Goal: Task Accomplishment & Management: Use online tool/utility

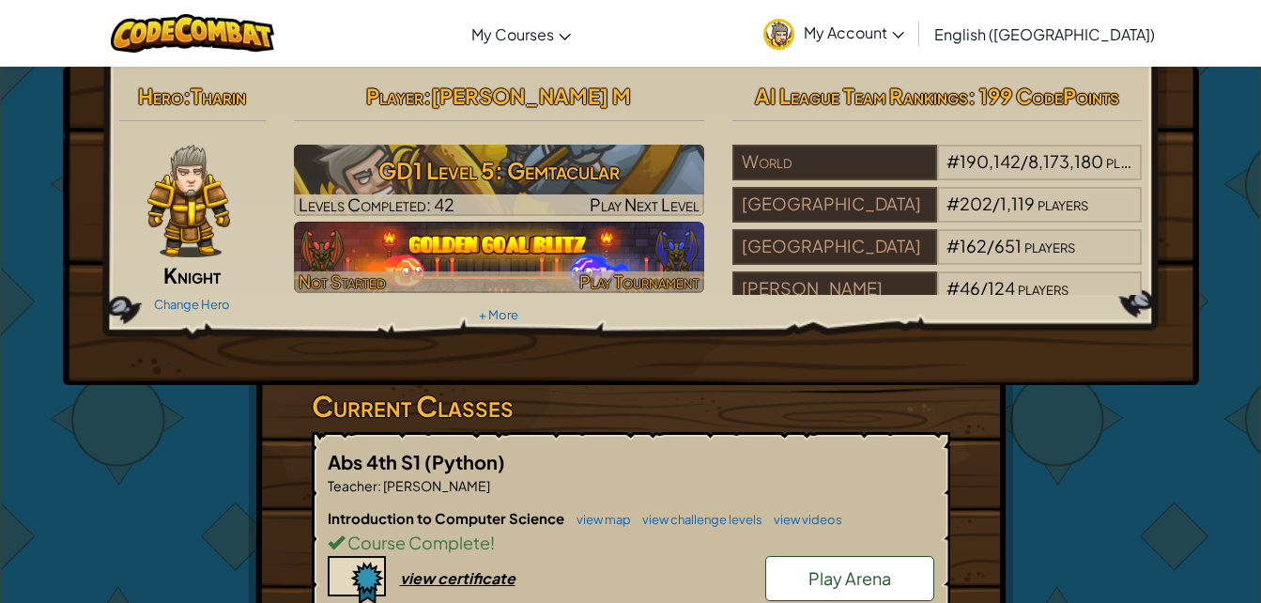
click at [656, 264] on img at bounding box center [499, 257] width 410 height 71
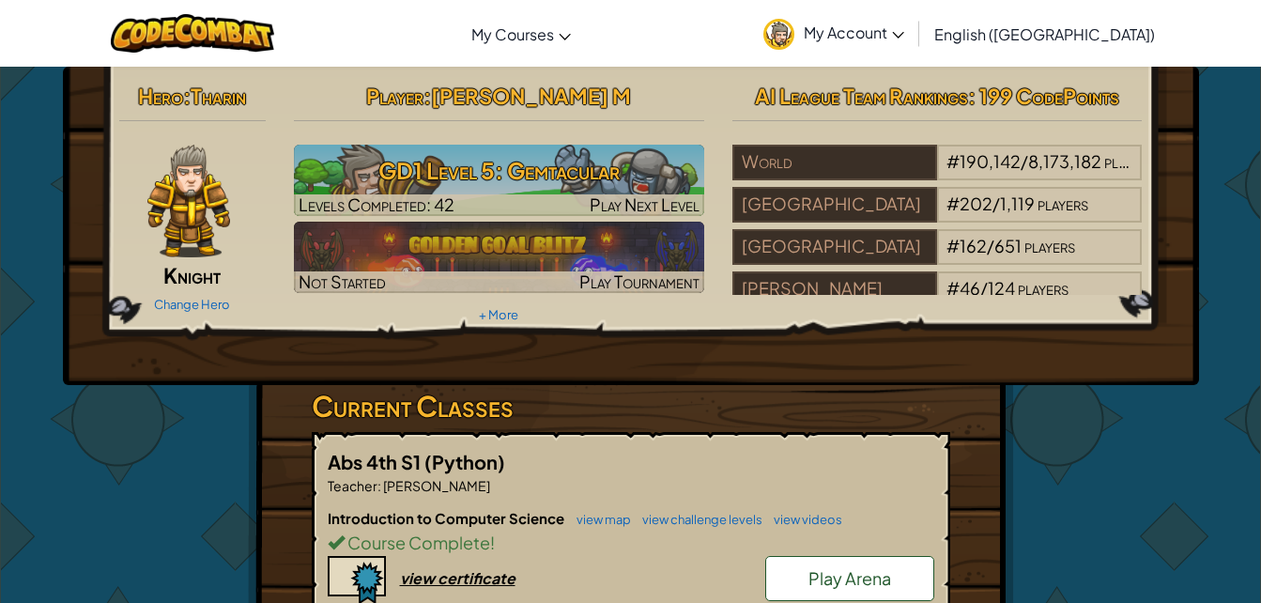
click at [479, 347] on div "Hero : [PERSON_NAME] Change Hero Player : [PERSON_NAME] M GD1 Level 5: Gemtacul…" at bounding box center [631, 226] width 1136 height 318
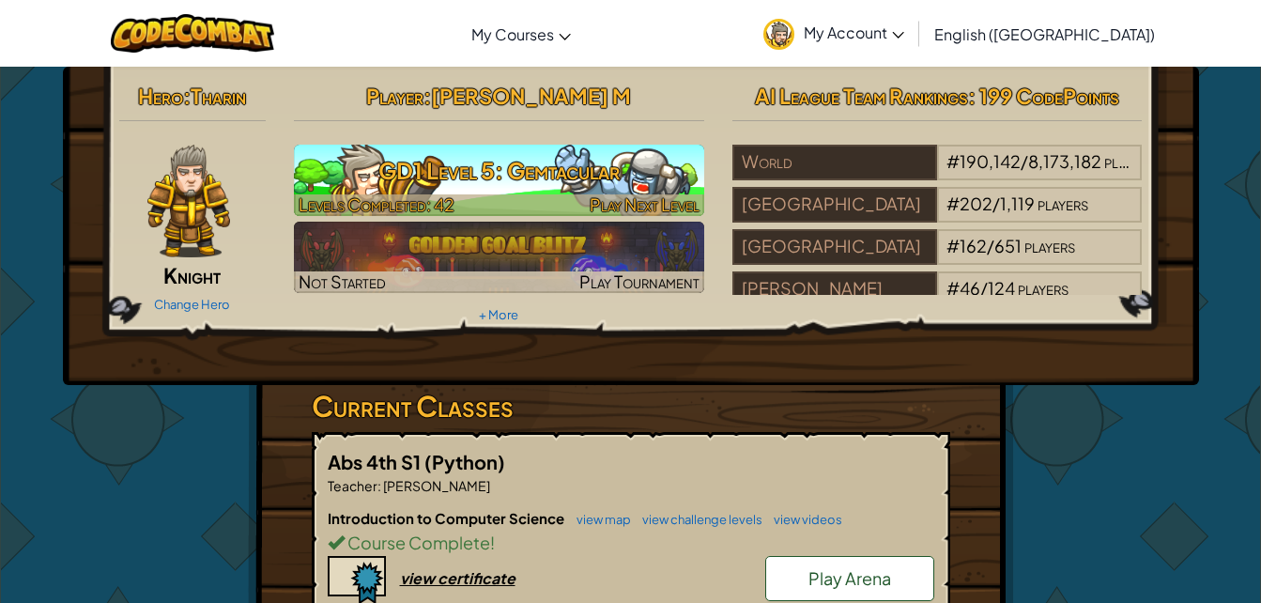
click at [484, 179] on h3 "GD1 Level 5: Gemtacular" at bounding box center [499, 170] width 410 height 42
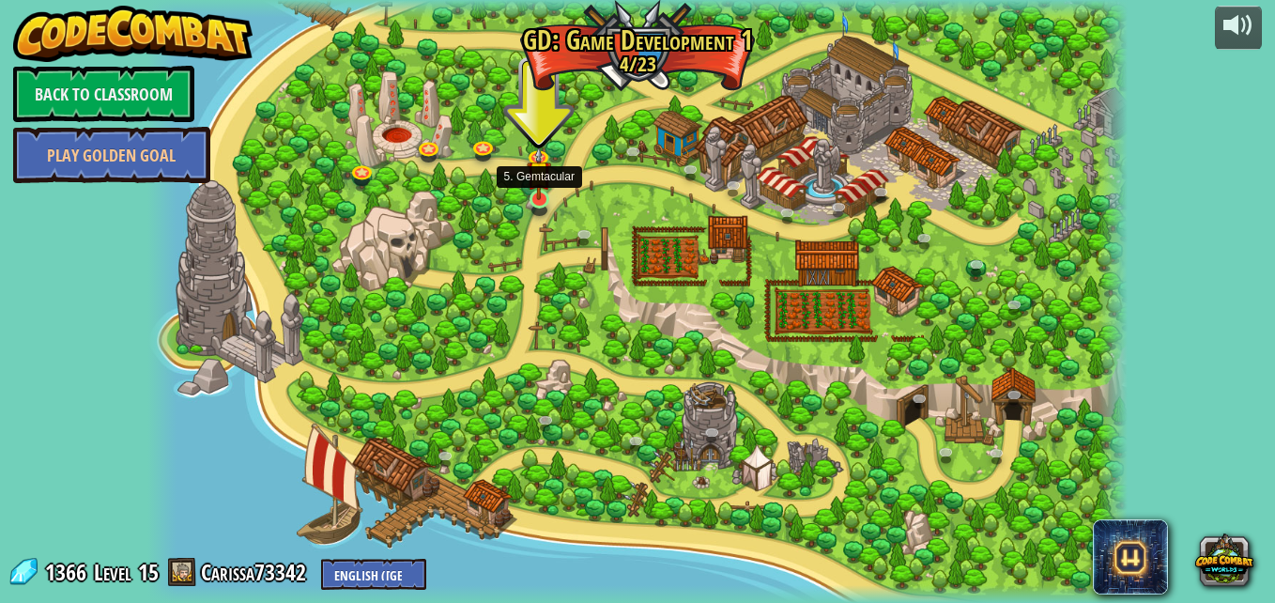
click at [542, 198] on img at bounding box center [538, 173] width 23 height 54
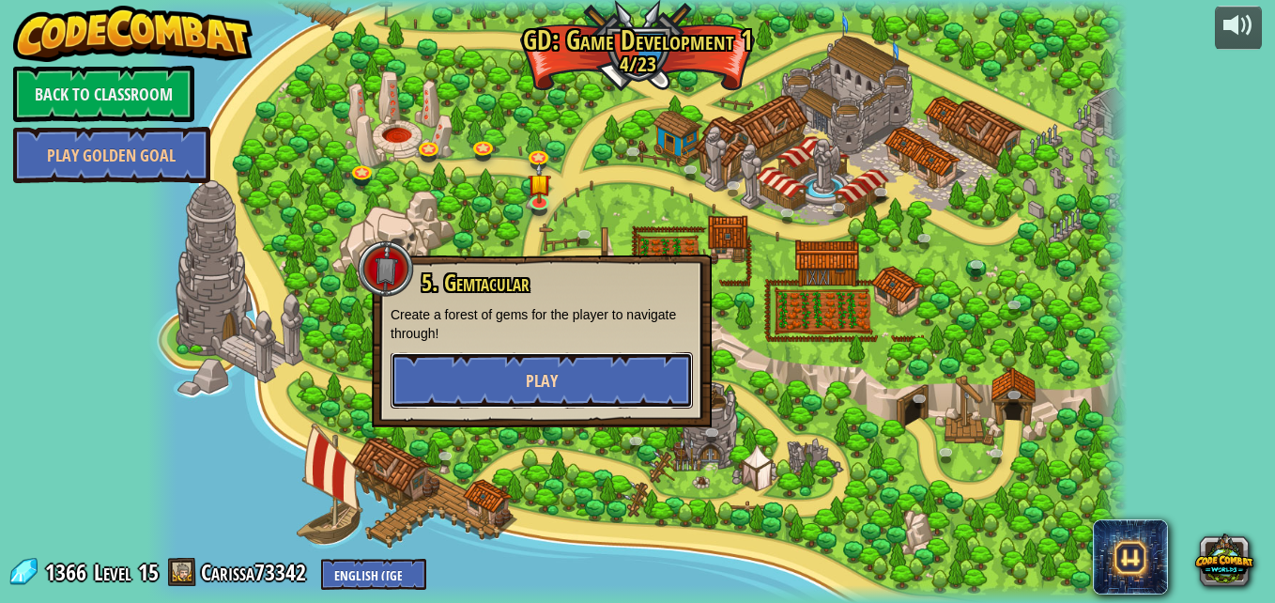
click at [601, 378] on button "Play" at bounding box center [542, 380] width 302 height 56
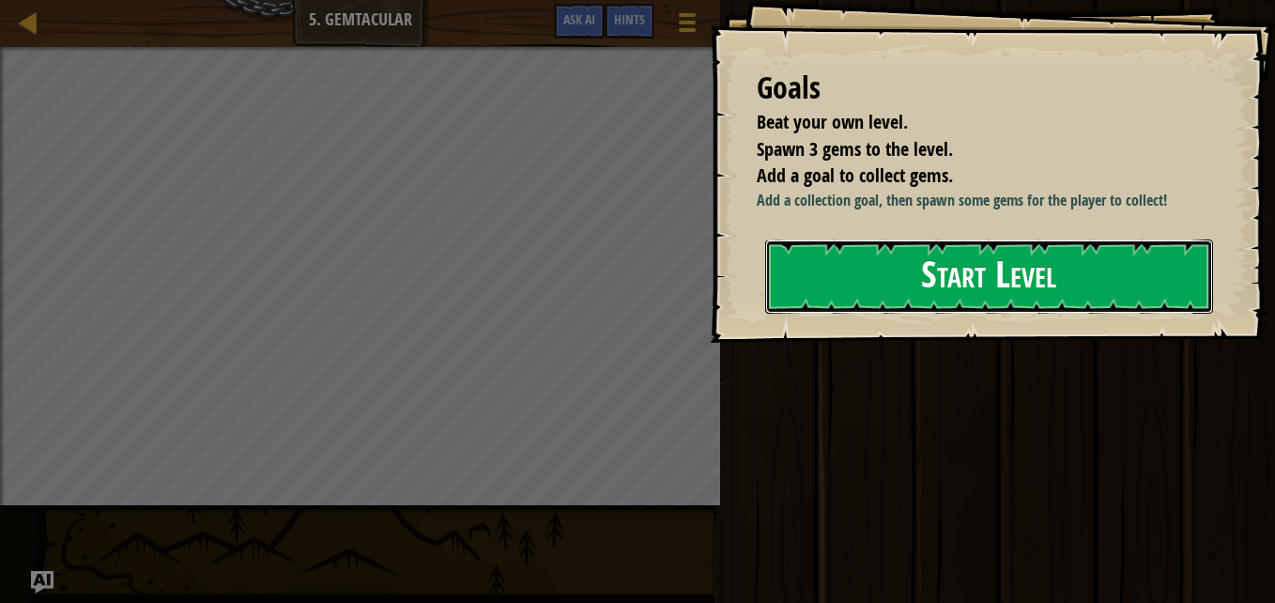
click at [999, 314] on button "Start Level" at bounding box center [989, 276] width 448 height 74
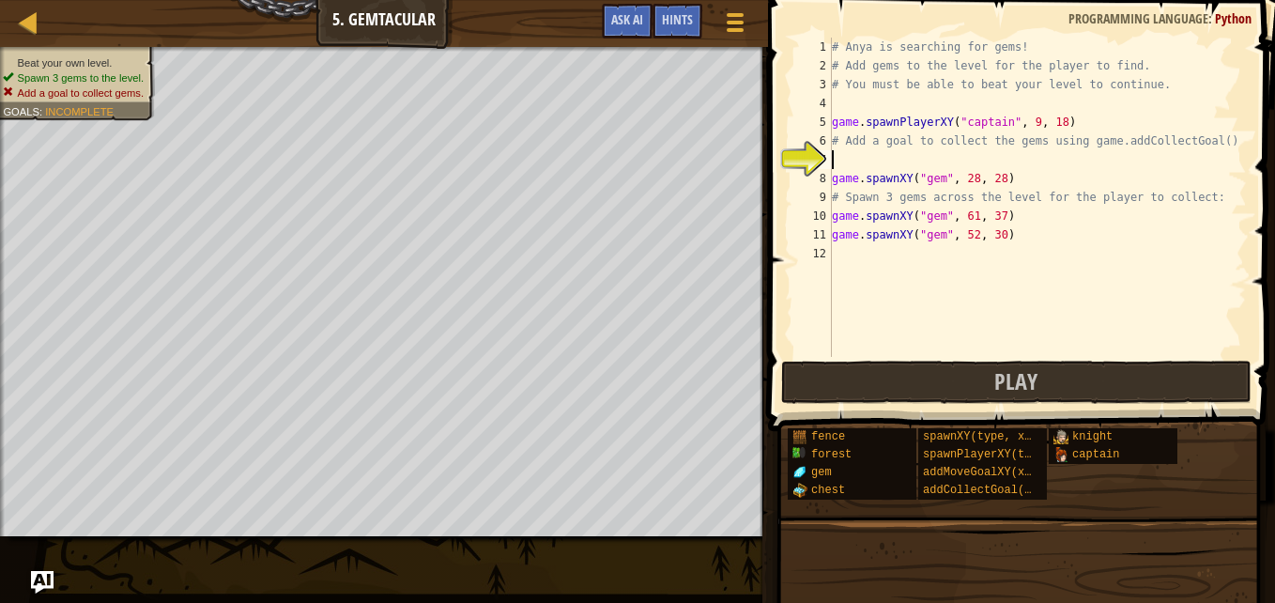
type textarea "a"
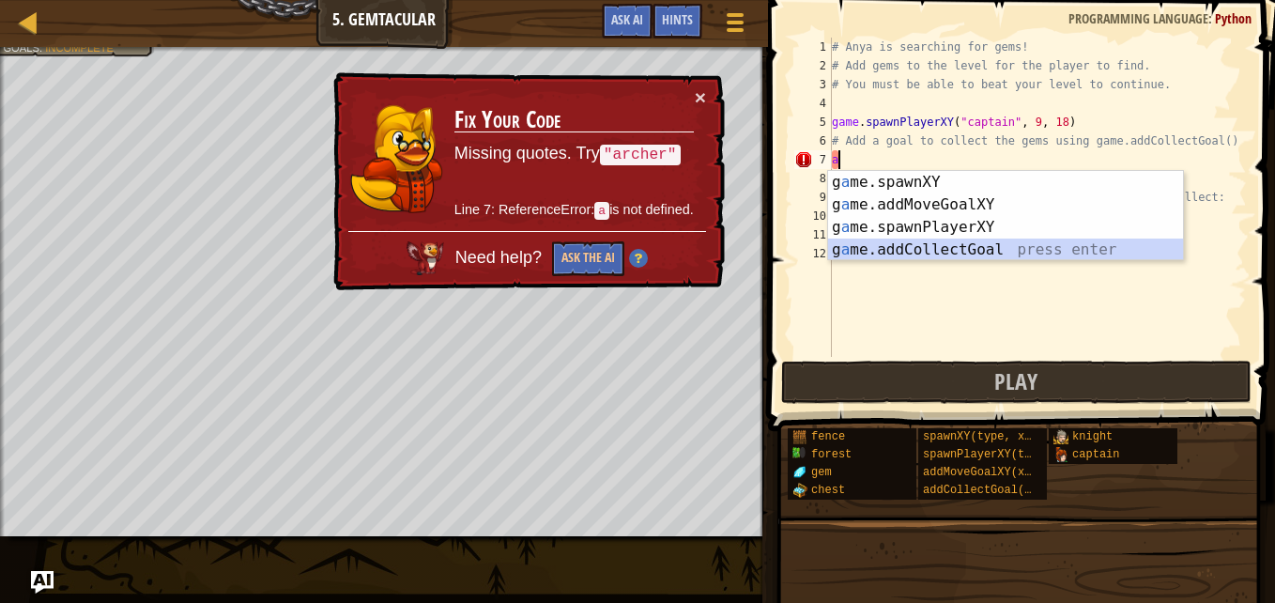
click at [928, 252] on div "g a me.spawnXY press enter g a me.addMoveGoalXY press enter g a me.spawnPlayerX…" at bounding box center [1005, 238] width 355 height 135
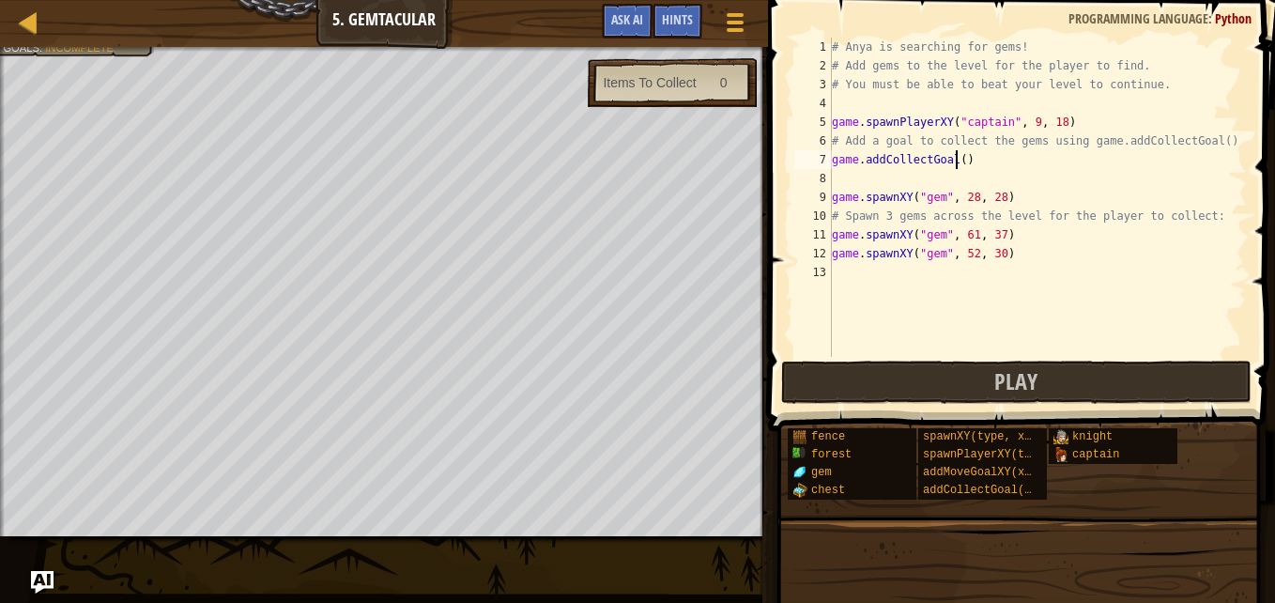
click at [958, 158] on div "# Anya is searching for gems! # Add gems to the level for the player to find. #…" at bounding box center [1037, 216] width 419 height 357
type textarea "game.addCollectGoal(4)"
click at [1097, 391] on button "Play" at bounding box center [1016, 382] width 470 height 43
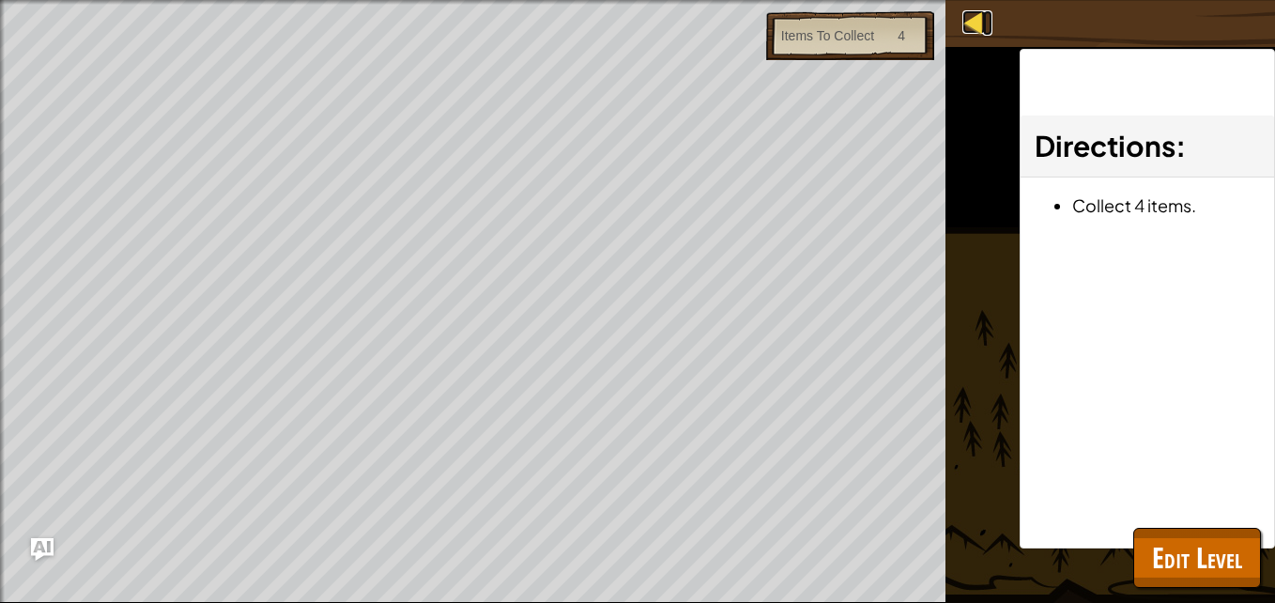
click at [990, 15] on link "Map" at bounding box center [987, 22] width 9 height 25
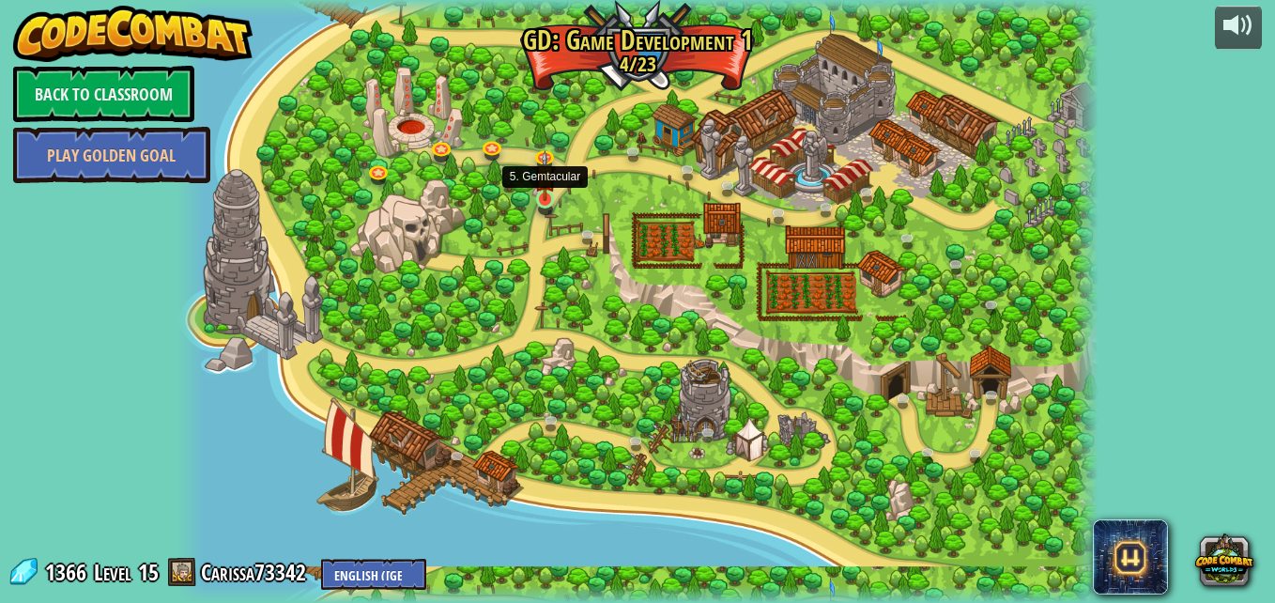
click at [546, 193] on img at bounding box center [545, 175] width 22 height 50
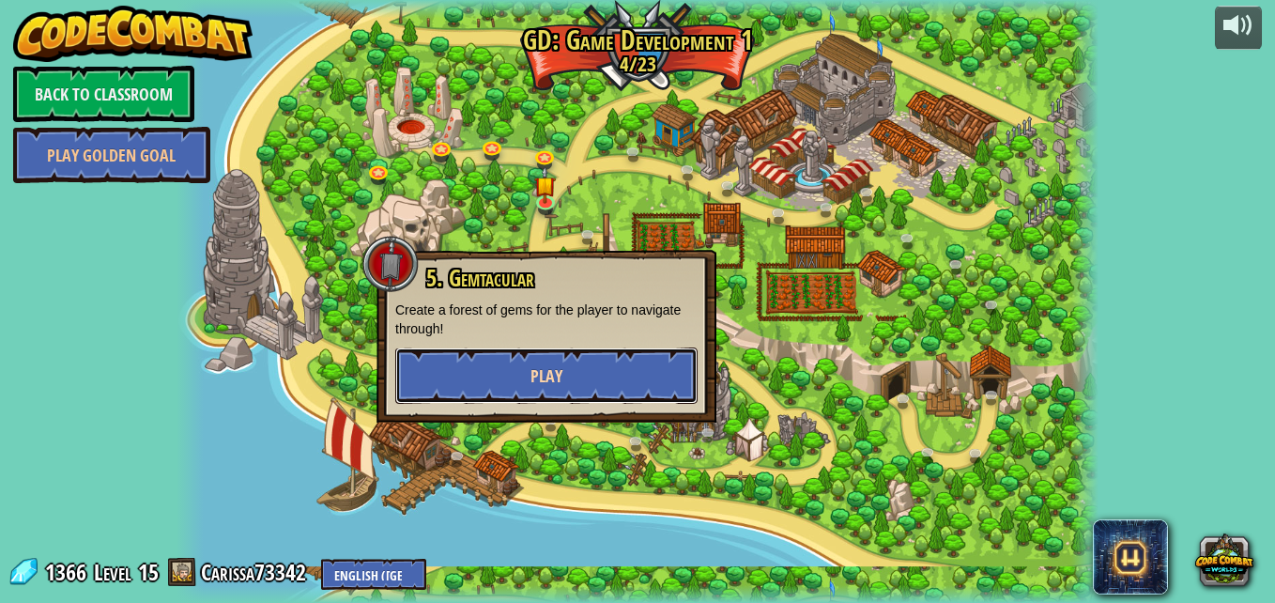
click at [565, 376] on button "Play" at bounding box center [546, 375] width 302 height 56
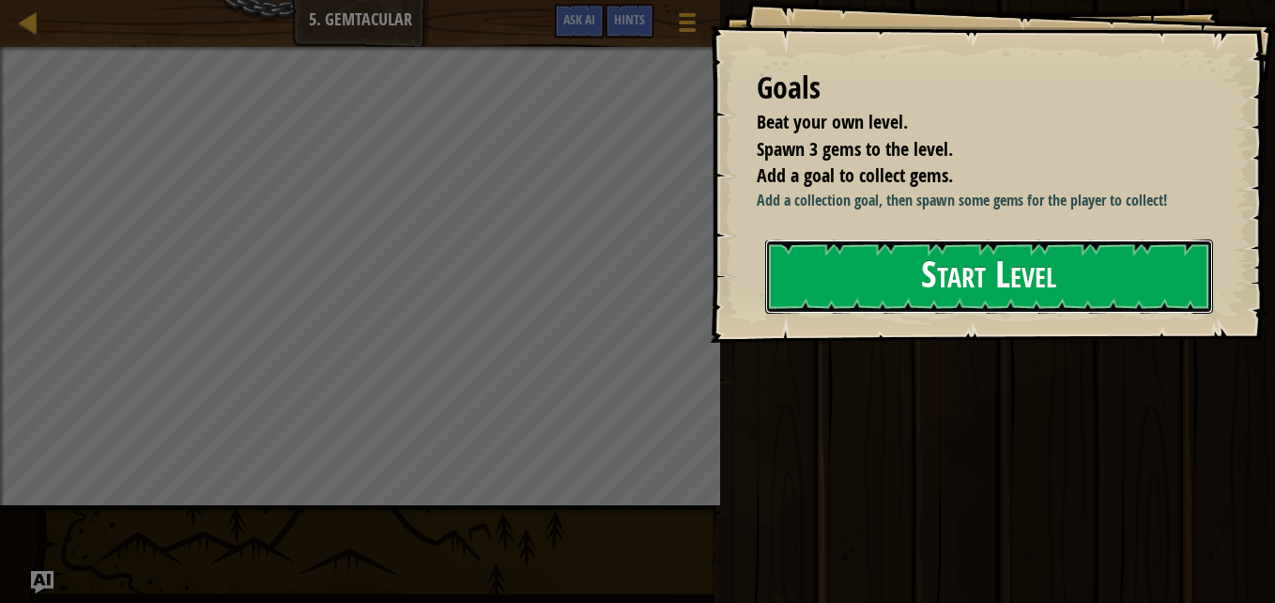
click at [807, 275] on button "Start Level" at bounding box center [989, 276] width 448 height 74
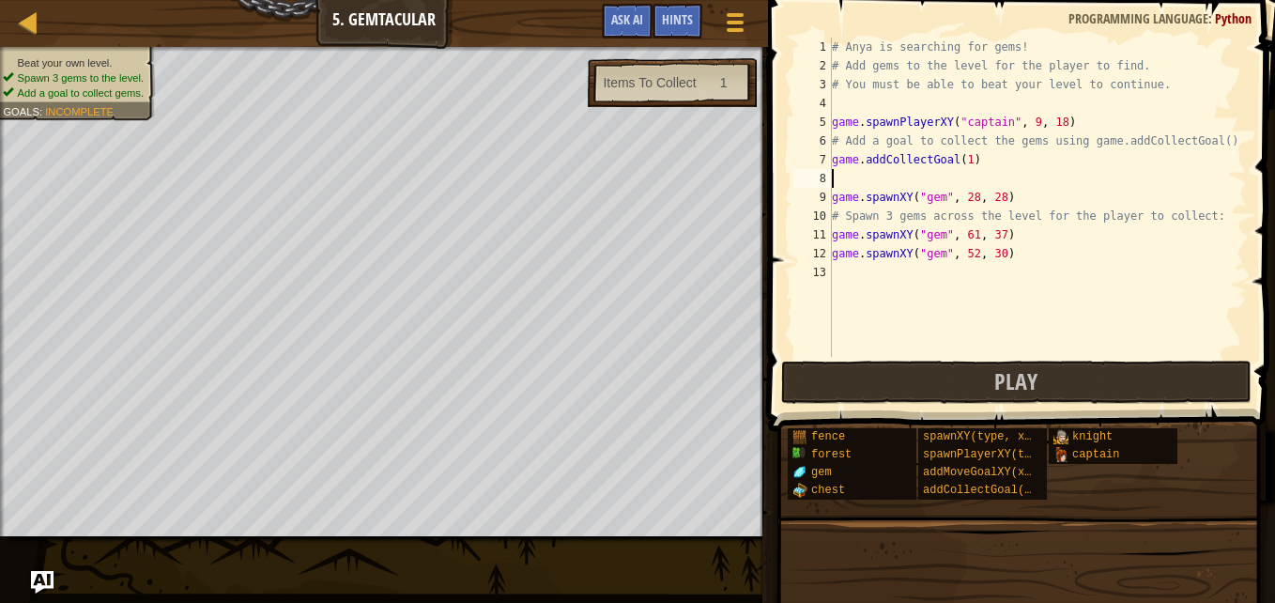
click at [845, 182] on div "# Anya is searching for gems! # Add gems to the level for the player to find. #…" at bounding box center [1037, 216] width 419 height 357
click at [871, 283] on div "# Anya is searching for gems! # Add gems to the level for the player to find. #…" at bounding box center [1037, 216] width 419 height 357
type textarea "c"
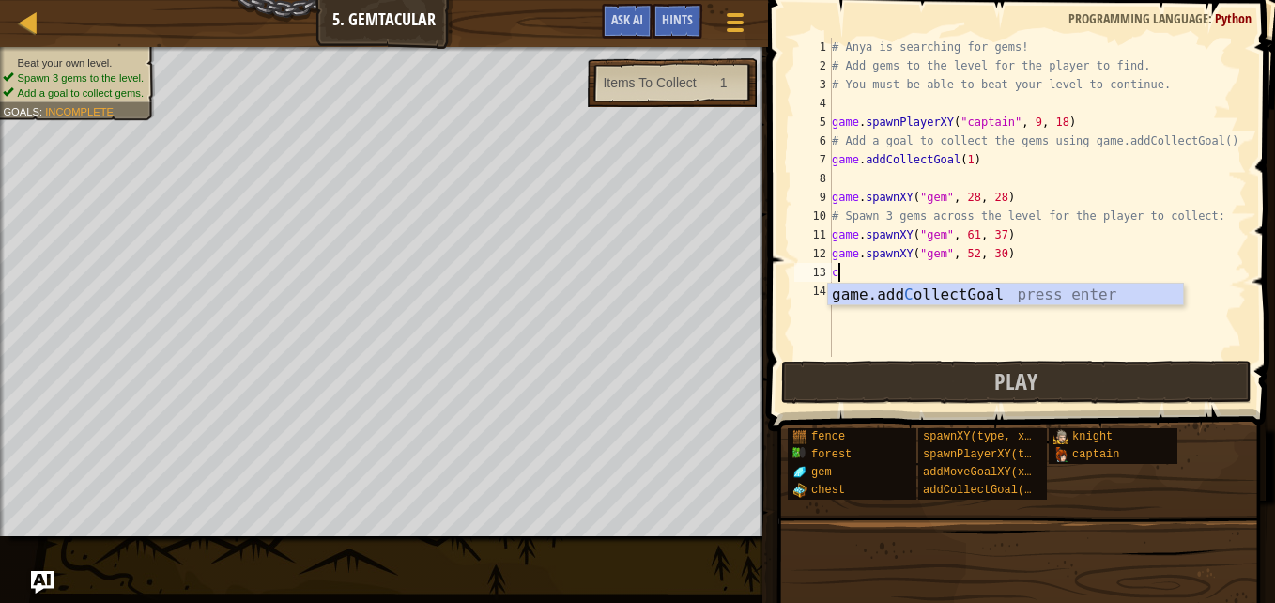
scroll to position [8, 0]
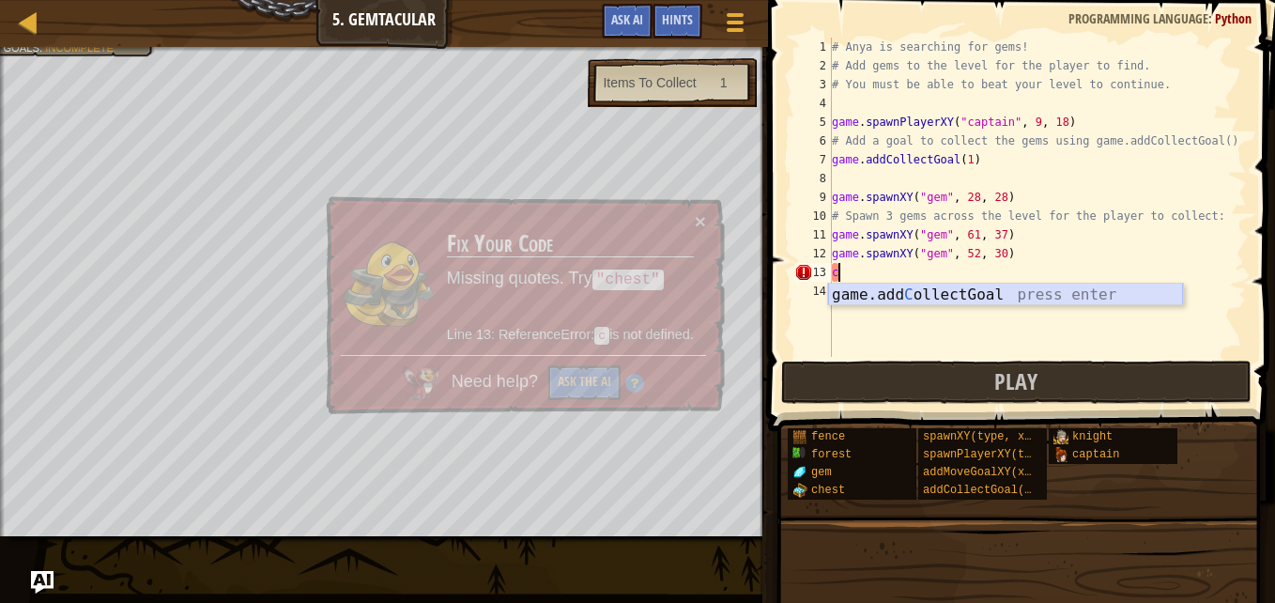
click at [882, 286] on div "game.add C ollectGoal press enter" at bounding box center [1005, 318] width 355 height 68
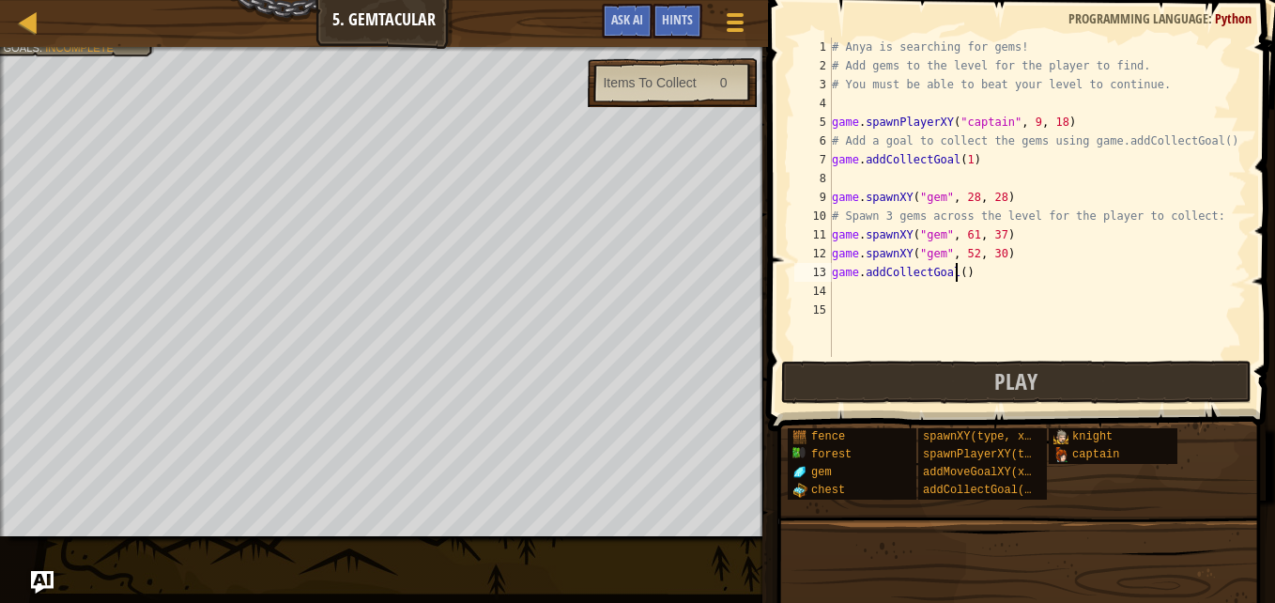
click at [955, 274] on div "# Anya is searching for gems! # Add gems to the level for the player to find. #…" at bounding box center [1037, 216] width 419 height 357
type textarea "game.addCollectGoal(4)"
click at [1025, 378] on span "Play" at bounding box center [1015, 381] width 43 height 30
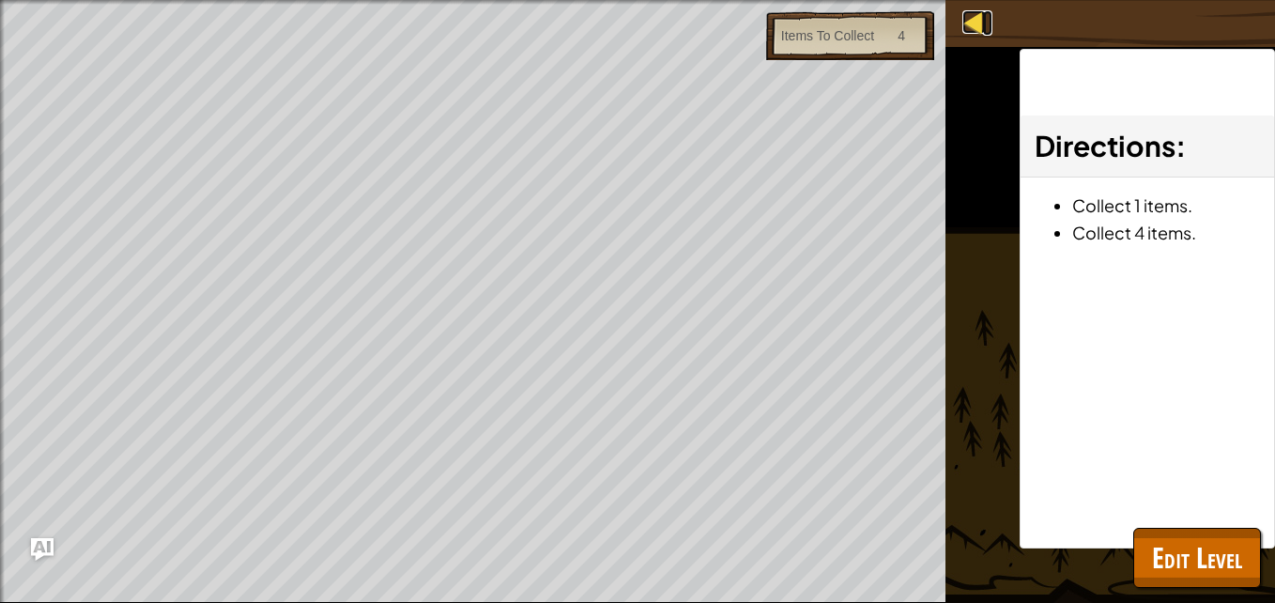
click at [970, 32] on div at bounding box center [973, 21] width 23 height 23
